Goal: Navigation & Orientation: Find specific page/section

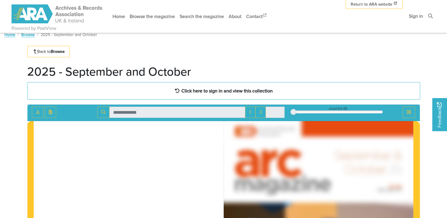
scroll to position [4, 0]
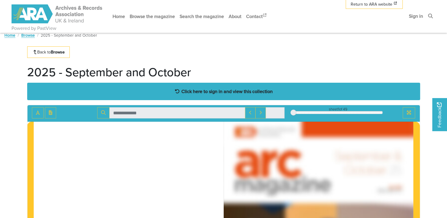
click at [209, 90] on strong "Click here to sign in and view this collection" at bounding box center [227, 91] width 91 height 7
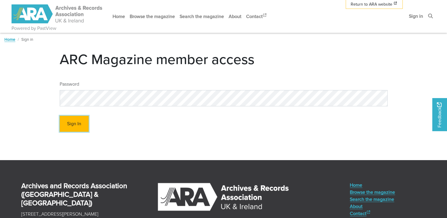
click at [76, 125] on button "Sign In" at bounding box center [74, 124] width 29 height 16
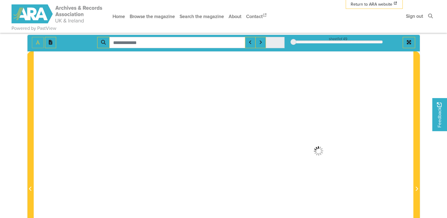
scroll to position [79, 0]
